Goal: Task Accomplishment & Management: Manage account settings

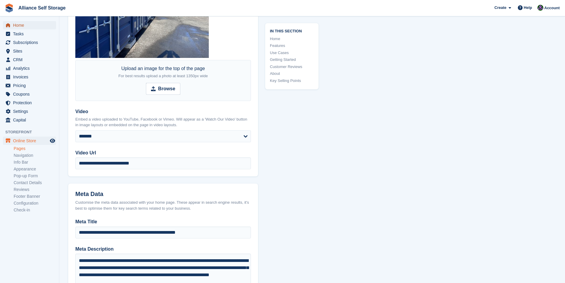
click at [38, 29] on span "Home" at bounding box center [31, 25] width 36 height 8
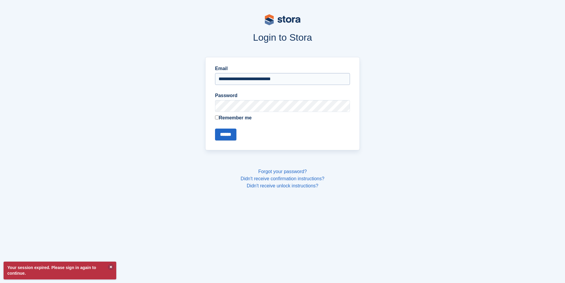
click at [296, 80] on input "**********" at bounding box center [282, 79] width 135 height 12
type input "**********"
click at [223, 134] on input "******" at bounding box center [225, 134] width 21 height 12
